Goal: Transaction & Acquisition: Subscribe to service/newsletter

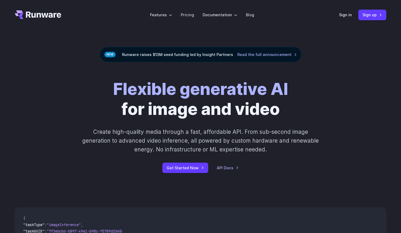
click at [65, 19] on header "Features Tasks Image generation Video generation Sonic Inference Engine™ Models…" at bounding box center [200, 15] width 384 height 30
click at [58, 16] on icon "Go to /" at bounding box center [38, 14] width 46 height 9
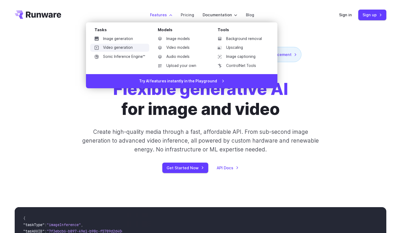
click at [130, 47] on link "Video generation" at bounding box center [119, 48] width 59 height 8
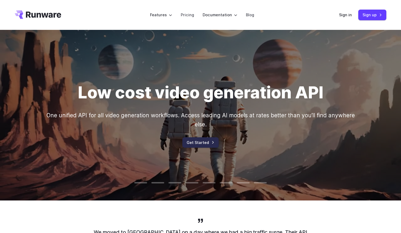
click at [197, 140] on link "Get Started" at bounding box center [200, 142] width 36 height 10
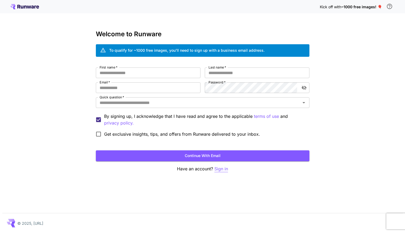
click at [225, 170] on p "Sign in" at bounding box center [221, 169] width 14 height 7
